Goal: Task Accomplishment & Management: Manage account settings

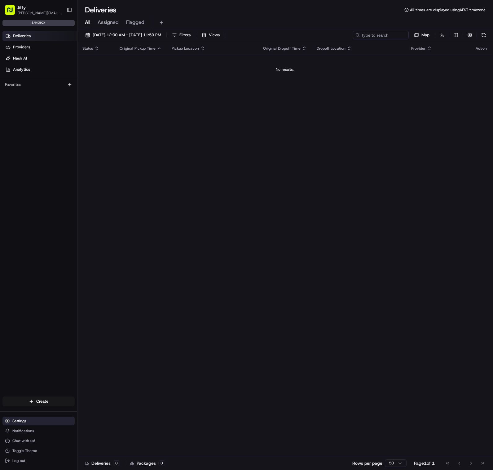
click at [30, 420] on button "Settings" at bounding box center [38, 420] width 72 height 9
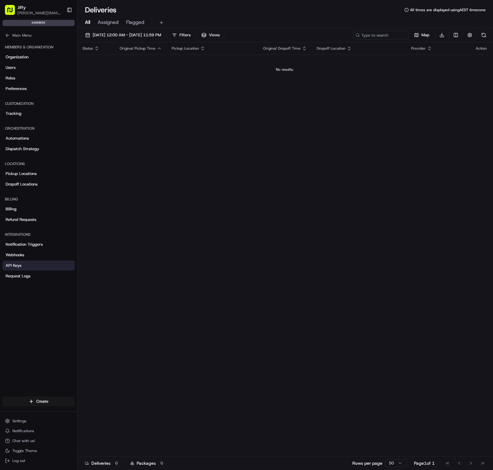
click at [28, 268] on link "API Keys" at bounding box center [38, 265] width 72 height 10
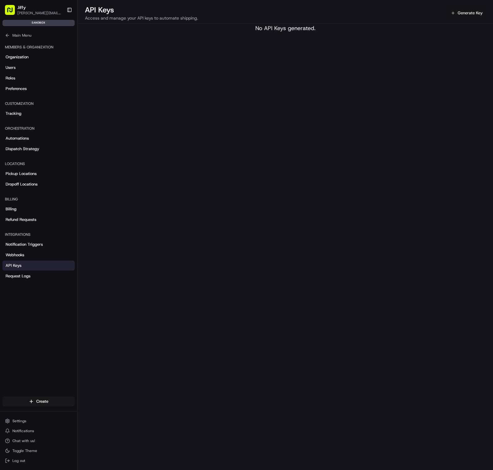
click at [468, 13] on button "Generate Key" at bounding box center [467, 13] width 38 height 9
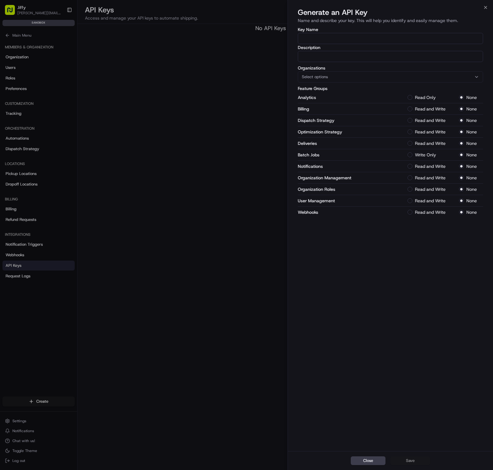
click at [335, 72] on button "Select options" at bounding box center [390, 76] width 185 height 11
click at [242, 84] on div at bounding box center [246, 235] width 493 height 470
click at [333, 77] on div "Select options" at bounding box center [390, 77] width 182 height 6
click at [329, 107] on div "Jiffy" at bounding box center [342, 110] width 89 height 9
click at [338, 40] on div at bounding box center [246, 235] width 493 height 470
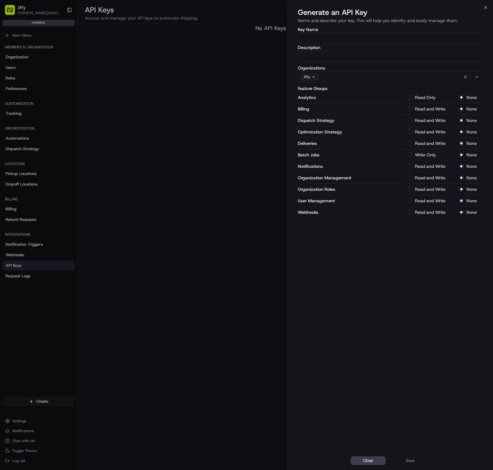
click at [330, 38] on input "Key Name" at bounding box center [390, 38] width 185 height 11
click at [287, 54] on div at bounding box center [246, 235] width 493 height 470
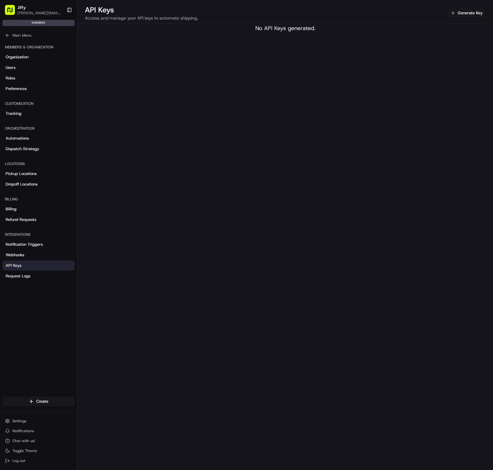
click at [432, 59] on div "API Keys Access and manage your API keys to automate shipping. Generate Key No …" at bounding box center [285, 235] width 416 height 470
click at [457, 12] on button "Generate Key" at bounding box center [467, 13] width 38 height 9
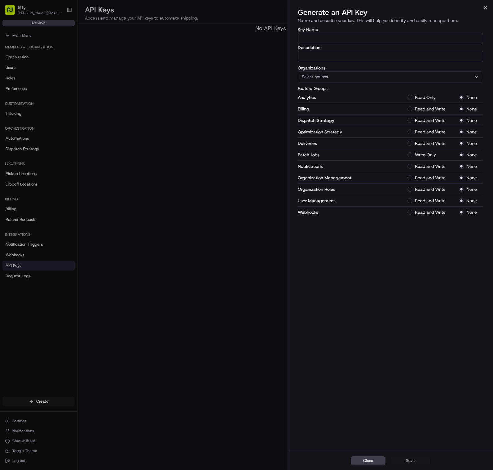
click at [55, 294] on div at bounding box center [246, 235] width 493 height 470
